Goal: Feedback & Contribution: Contribute content

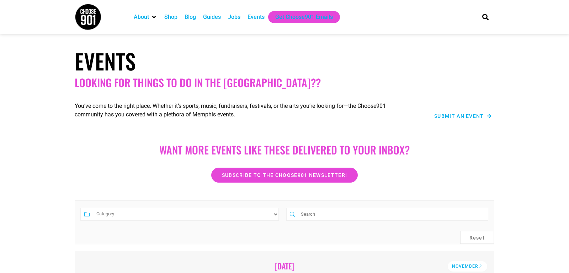
click at [452, 117] on span "Submit an Event" at bounding box center [459, 115] width 50 height 5
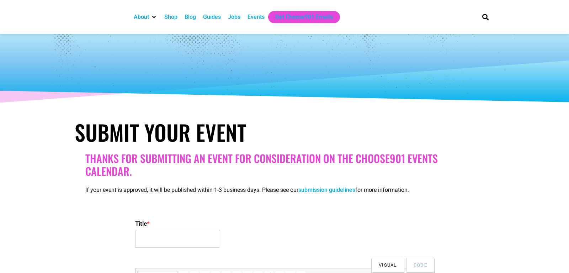
select select
click at [167, 238] on input "Title *" at bounding box center [177, 239] width 85 height 18
click at [157, 237] on input "Hope For the Holidays" at bounding box center [177, 239] width 85 height 18
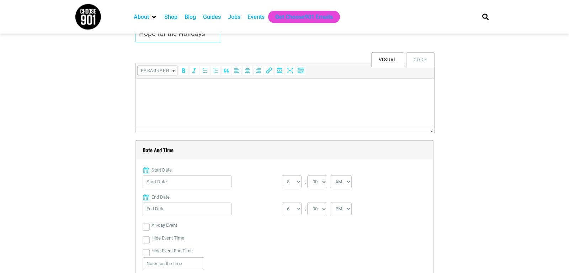
scroll to position [145, 0]
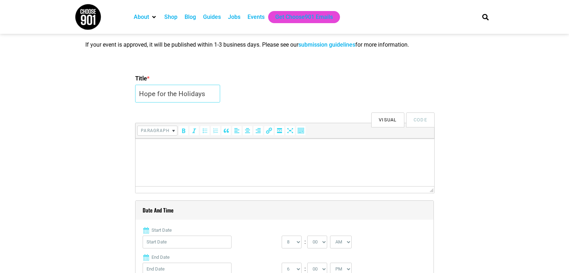
type input "Hope for the Holidays"
click at [389, 120] on button "Visual" at bounding box center [387, 119] width 33 height 15
click at [158, 154] on html at bounding box center [284, 148] width 299 height 20
click at [282, 235] on select "0 1 2 3 4 5 6 7 8 9 10 11 12" at bounding box center [292, 241] width 20 height 13
select select "10"
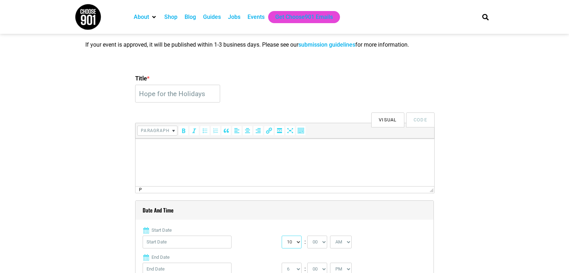
click option "10" at bounding box center [0, 0] width 0 height 0
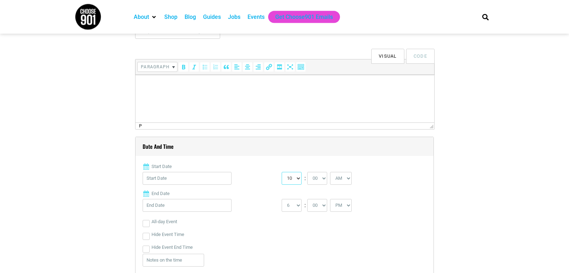
scroll to position [218, 0]
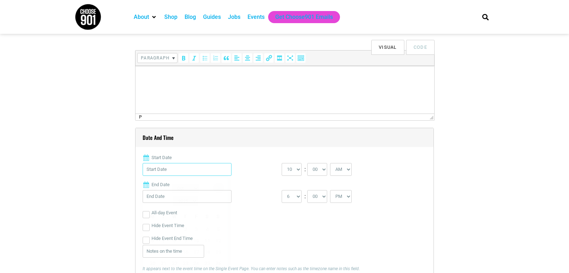
click at [157, 168] on input "Start Date" at bounding box center [187, 169] width 89 height 13
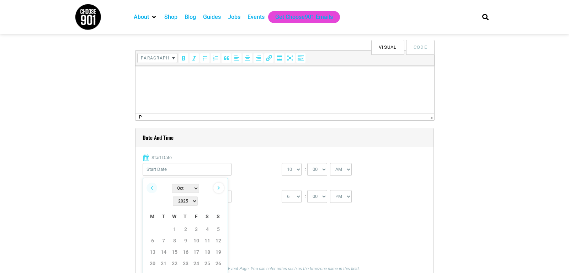
click at [218, 187] on link "Next" at bounding box center [218, 187] width 11 height 11
click at [209, 224] on link "1" at bounding box center [207, 229] width 11 height 11
type input "11/01/2025"
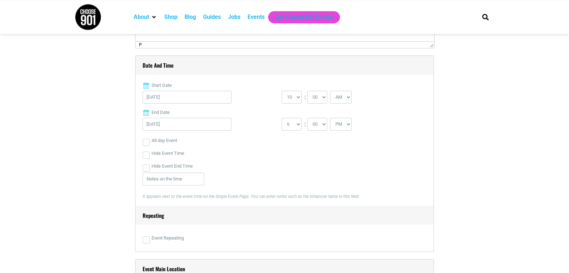
scroll to position [290, 0]
click at [153, 177] on input "text" at bounding box center [174, 178] width 62 height 13
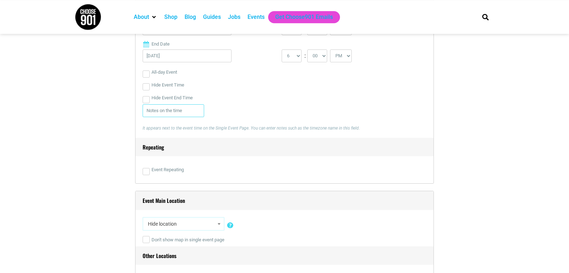
scroll to position [363, 0]
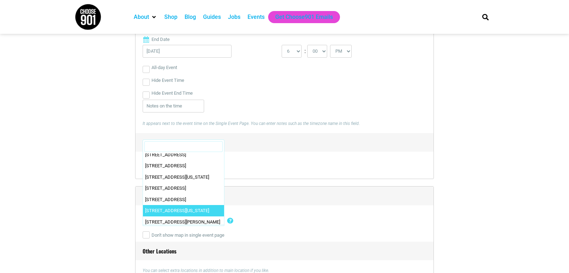
scroll to position [0, 0]
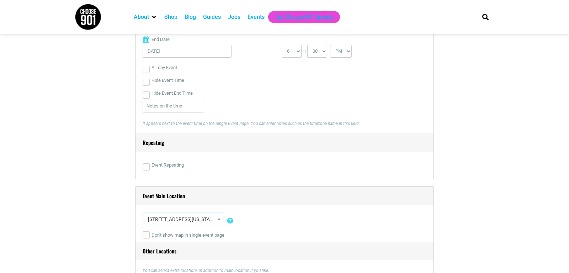
click at [242, 144] on h4 "Repeating" at bounding box center [284, 142] width 298 height 19
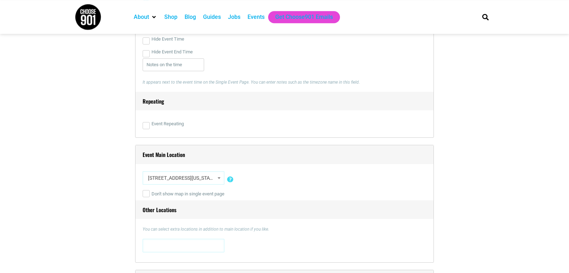
scroll to position [435, 0]
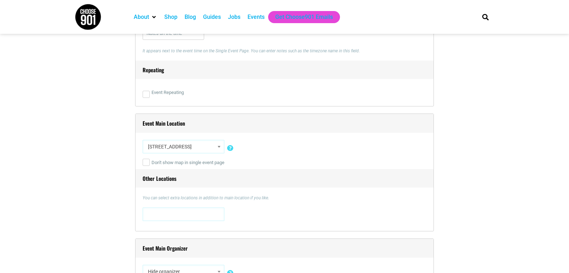
select select "3532"
click at [235, 122] on h4 "Event Main Location" at bounding box center [284, 123] width 298 height 19
click at [246, 123] on h4 "Event Main Location" at bounding box center [284, 123] width 298 height 19
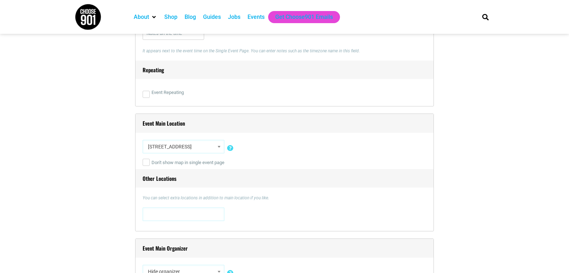
click at [146, 219] on span at bounding box center [183, 213] width 77 height 11
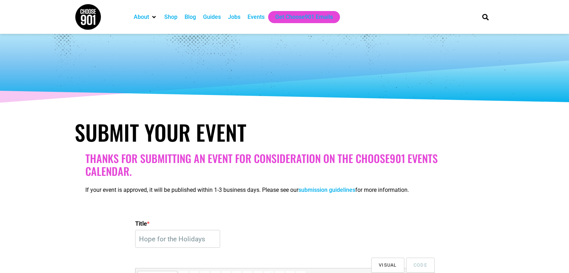
scroll to position [513, 0]
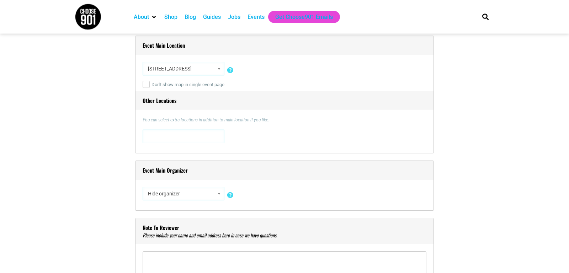
click at [255, 17] on div "Events" at bounding box center [255, 17] width 17 height 9
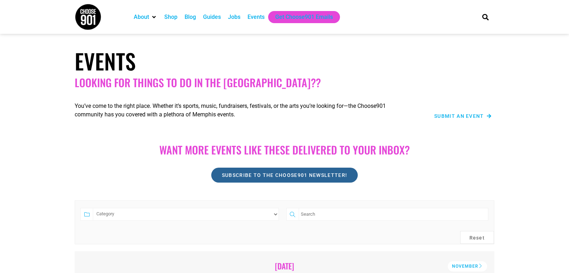
click at [324, 171] on link "Subscribe to the Choose901 newsletter!" at bounding box center [284, 174] width 146 height 15
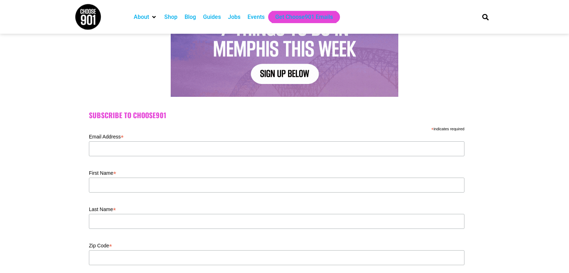
scroll to position [118, 0]
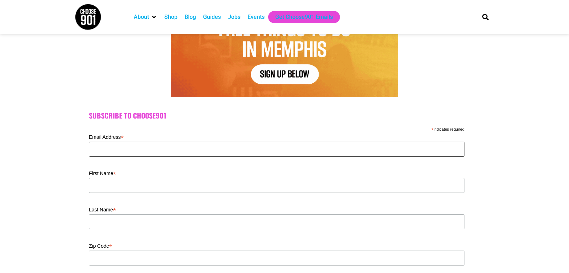
click at [129, 148] on input "Email Address *" at bounding box center [276, 149] width 375 height 15
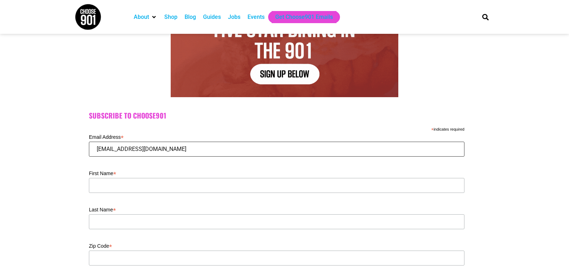
type input "Knarfs12@gmail.com"
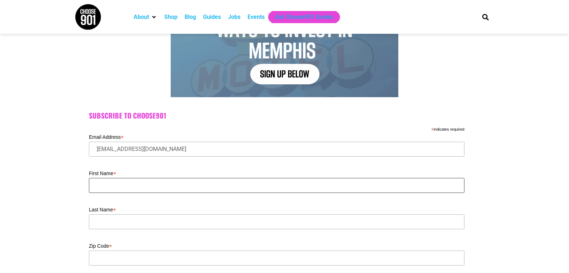
click at [107, 181] on input "First Name *" at bounding box center [276, 185] width 375 height 15
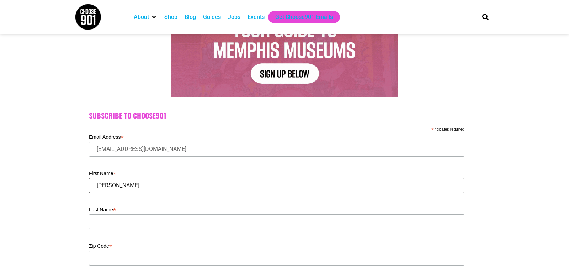
type input "Frank"
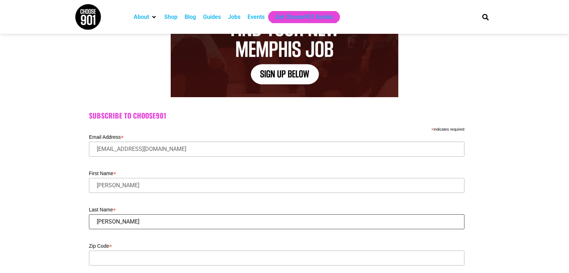
type input "James"
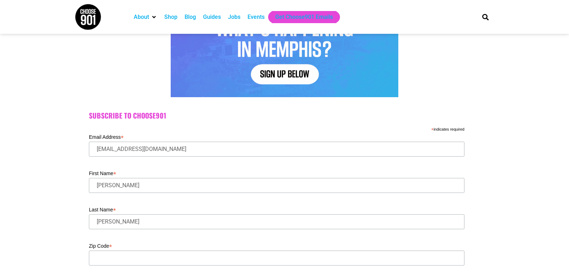
click at [59, 197] on div "Subscribe to Choose901 * indicates required Email Address * Knarfs12@gmail.com …" at bounding box center [284, 202] width 569 height 202
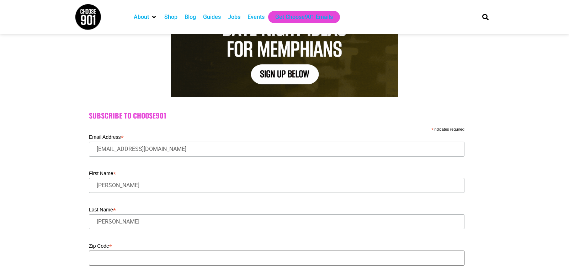
click at [104, 255] on input "Zip Code *" at bounding box center [276, 257] width 375 height 15
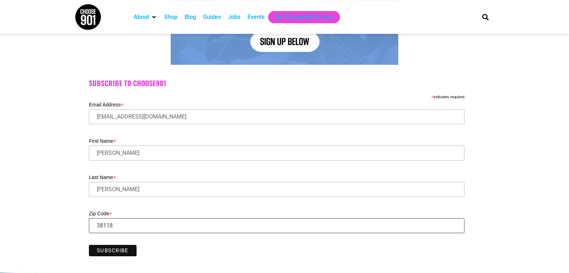
scroll to position [190, 0]
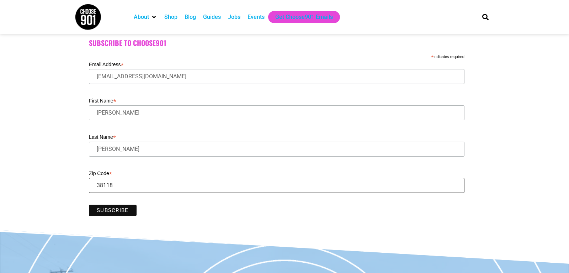
type input "38118"
click at [60, 208] on div "Subscribe to Choose901 * indicates required Email Address * Knarfs12@gmail.com …" at bounding box center [284, 129] width 569 height 202
click at [105, 212] on input "Subscribe" at bounding box center [113, 209] width 48 height 11
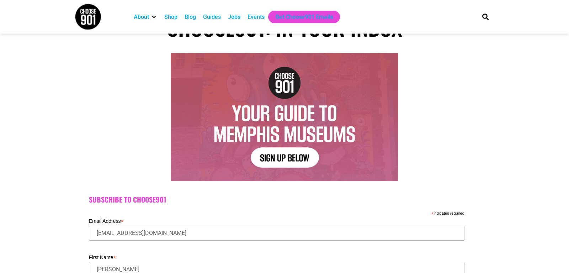
scroll to position [0, 0]
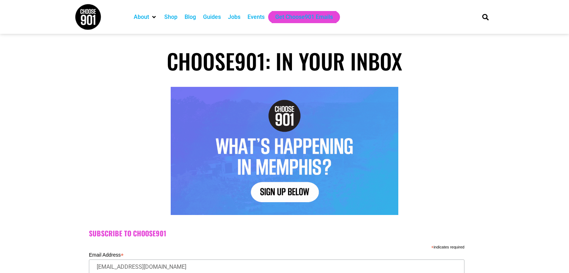
click at [254, 18] on div "Events" at bounding box center [255, 17] width 17 height 9
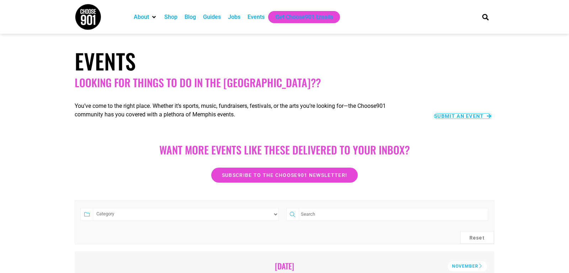
click at [470, 116] on span "Submit an Event" at bounding box center [459, 115] width 50 height 5
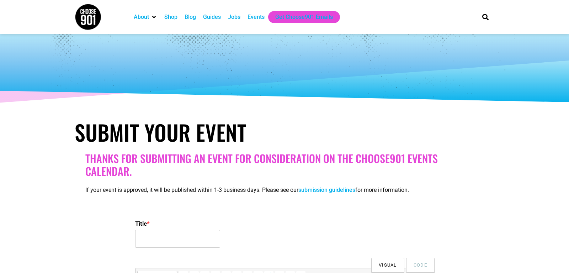
select select
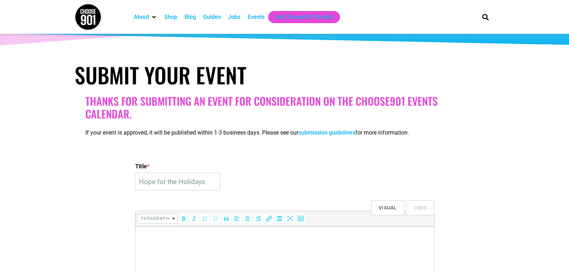
scroll to position [73, 0]
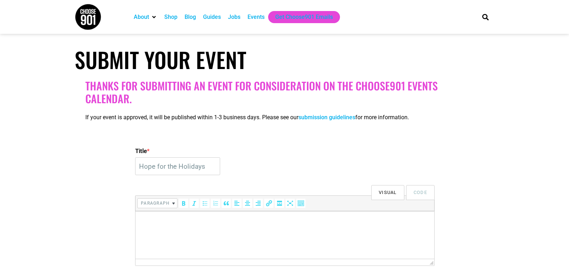
type input "Hope for the Holidays"
click at [145, 225] on html at bounding box center [284, 221] width 299 height 20
